Goal: Task Accomplishment & Management: Manage account settings

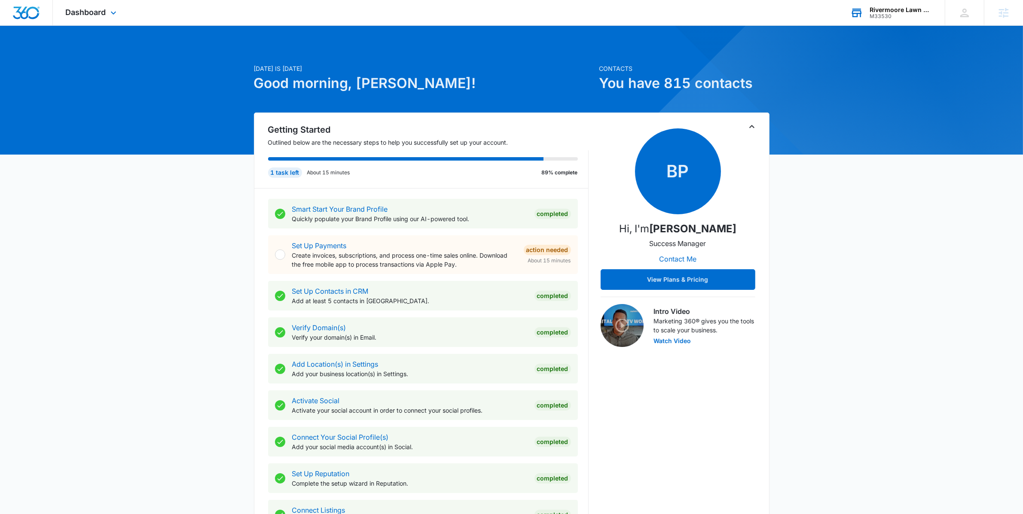
click at [882, 24] on div "Rivermoore Lawn Care M33530 Your Accounts View All" at bounding box center [891, 12] width 107 height 25
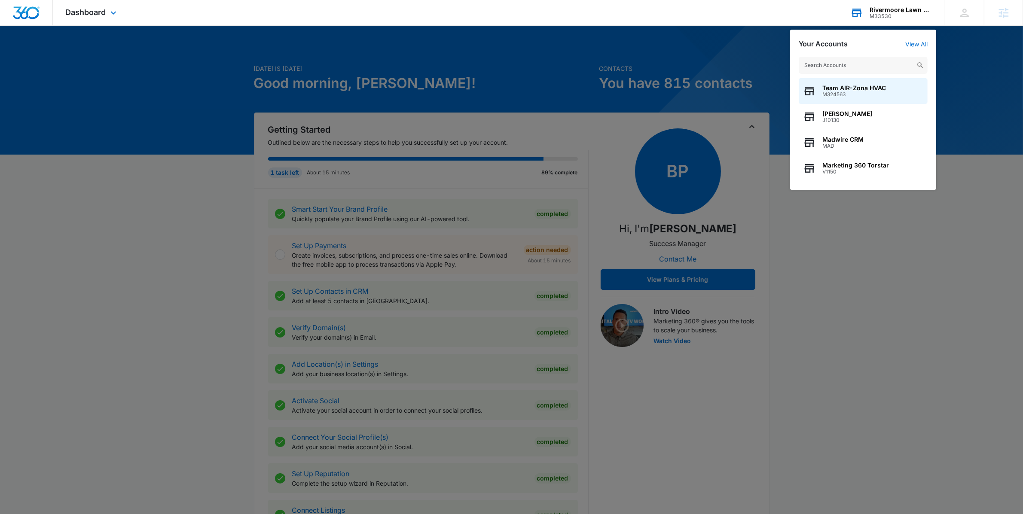
click at [882, 10] on div "Rivermoore Lawn Care" at bounding box center [901, 9] width 63 height 7
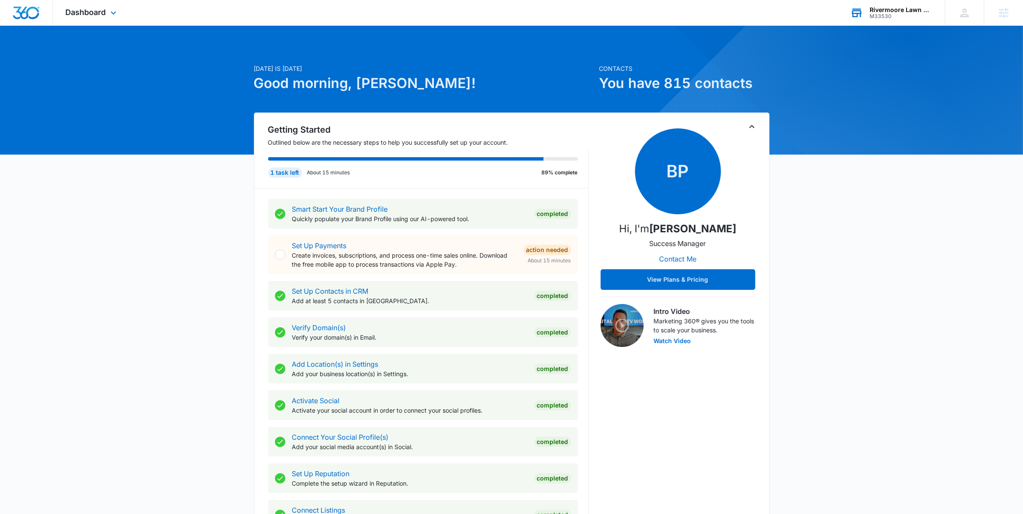
click at [875, 20] on div "Rivermoore Lawn Care M33530 Your Accounts View All" at bounding box center [891, 12] width 107 height 25
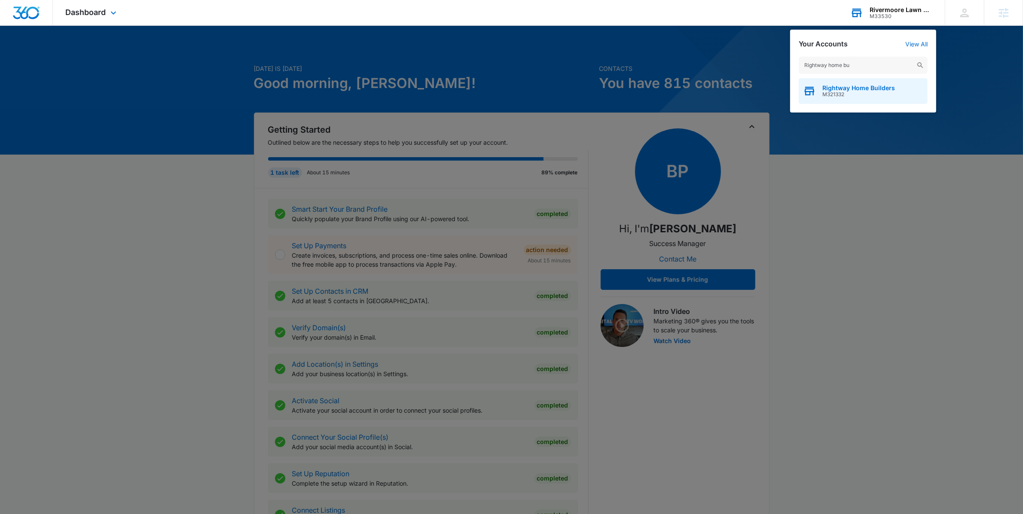
type input "Rightway home bu"
click at [880, 92] on span "M321332" at bounding box center [859, 95] width 73 height 6
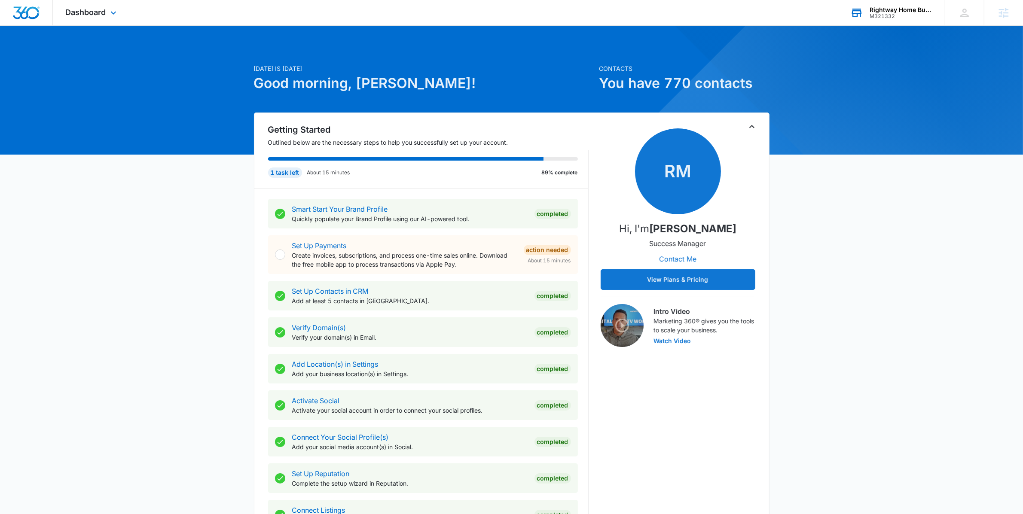
click at [98, 18] on div "Dashboard Apps Reputation Forms CRM Email Social Payments POS Content Ads Intel…" at bounding box center [92, 12] width 79 height 25
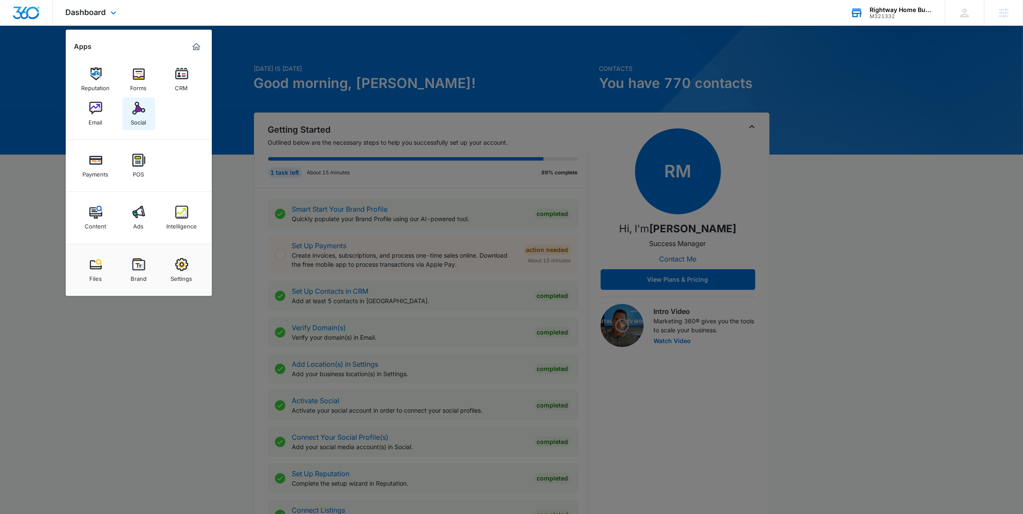
click at [144, 114] on img at bounding box center [138, 108] width 13 height 13
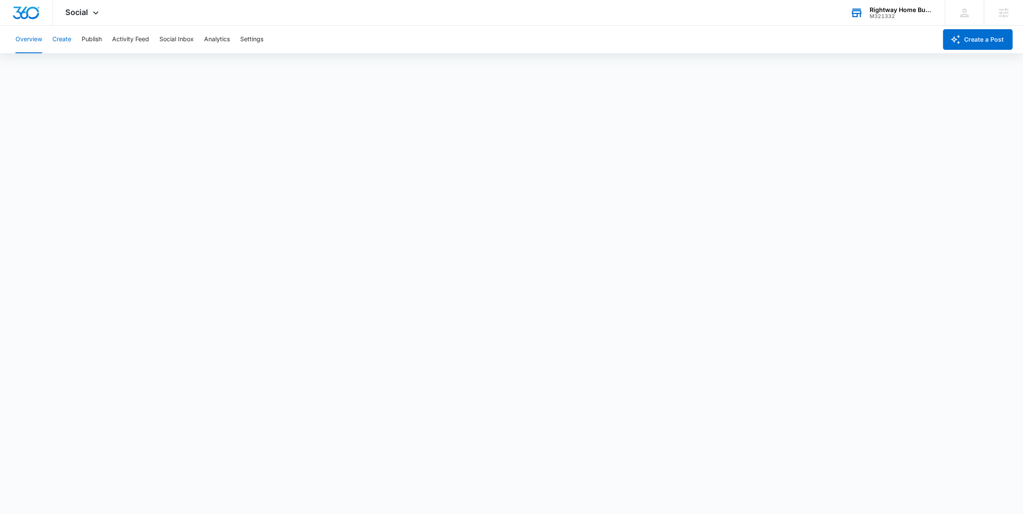
click at [69, 39] on button "Create" at bounding box center [61, 40] width 19 height 28
click at [92, 38] on button "Publish" at bounding box center [92, 40] width 20 height 28
click at [894, 18] on div "M321332" at bounding box center [901, 16] width 63 height 6
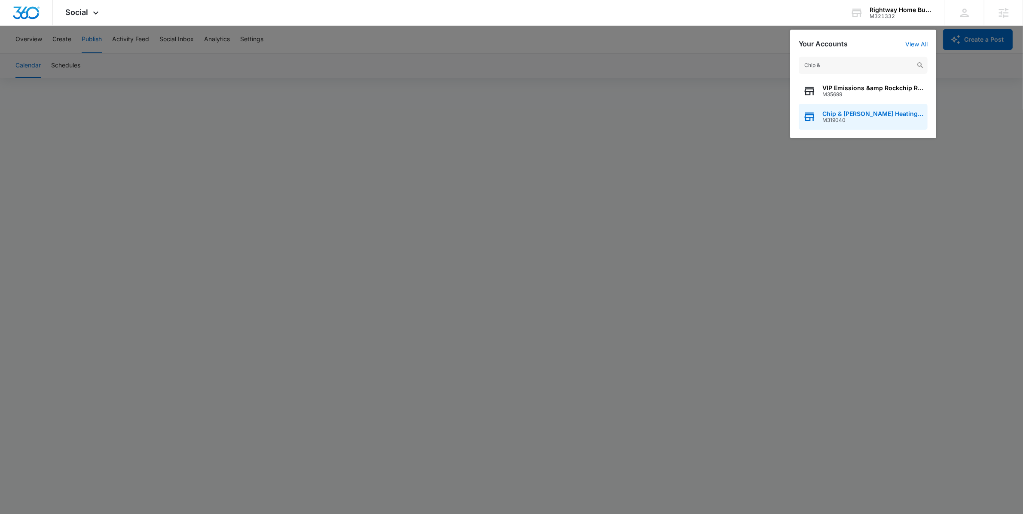
type input "Chip &"
click at [884, 121] on span "M319040" at bounding box center [873, 120] width 101 height 6
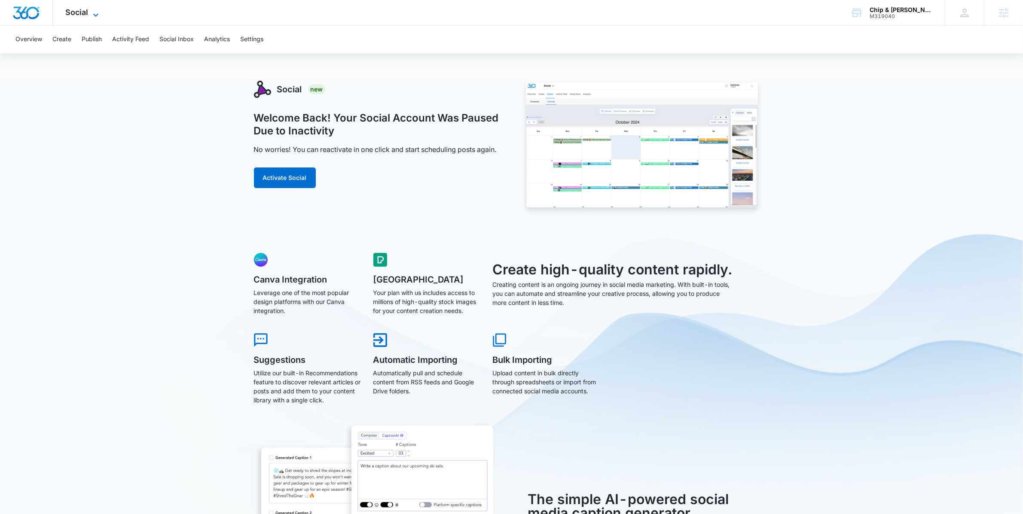
click at [75, 15] on span "Social" at bounding box center [77, 12] width 23 height 9
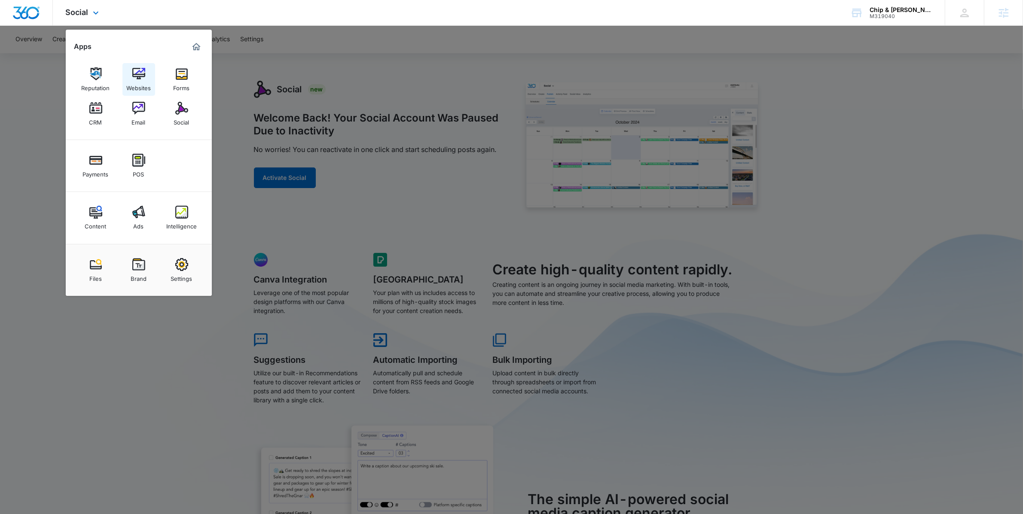
click at [146, 73] on link "Websites" at bounding box center [138, 79] width 33 height 33
